Goal: Find specific page/section: Find specific page/section

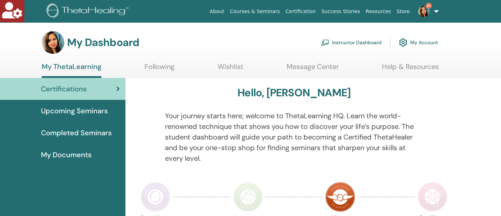
click at [353, 42] on link "Instructor Dashboard" at bounding box center [351, 43] width 61 height 16
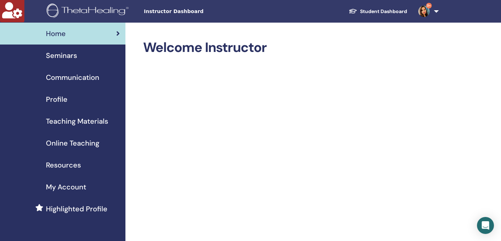
click at [84, 120] on span "Teaching Materials" at bounding box center [77, 121] width 62 height 11
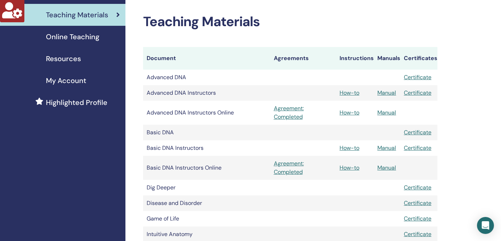
scroll to position [71, 0]
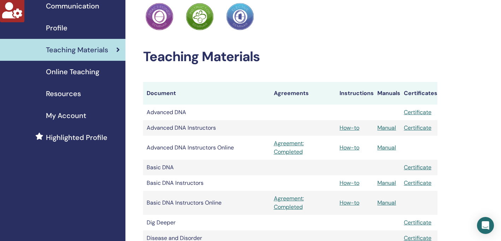
click at [84, 75] on span "Online Teaching" at bounding box center [72, 71] width 53 height 11
